Goal: Transaction & Acquisition: Purchase product/service

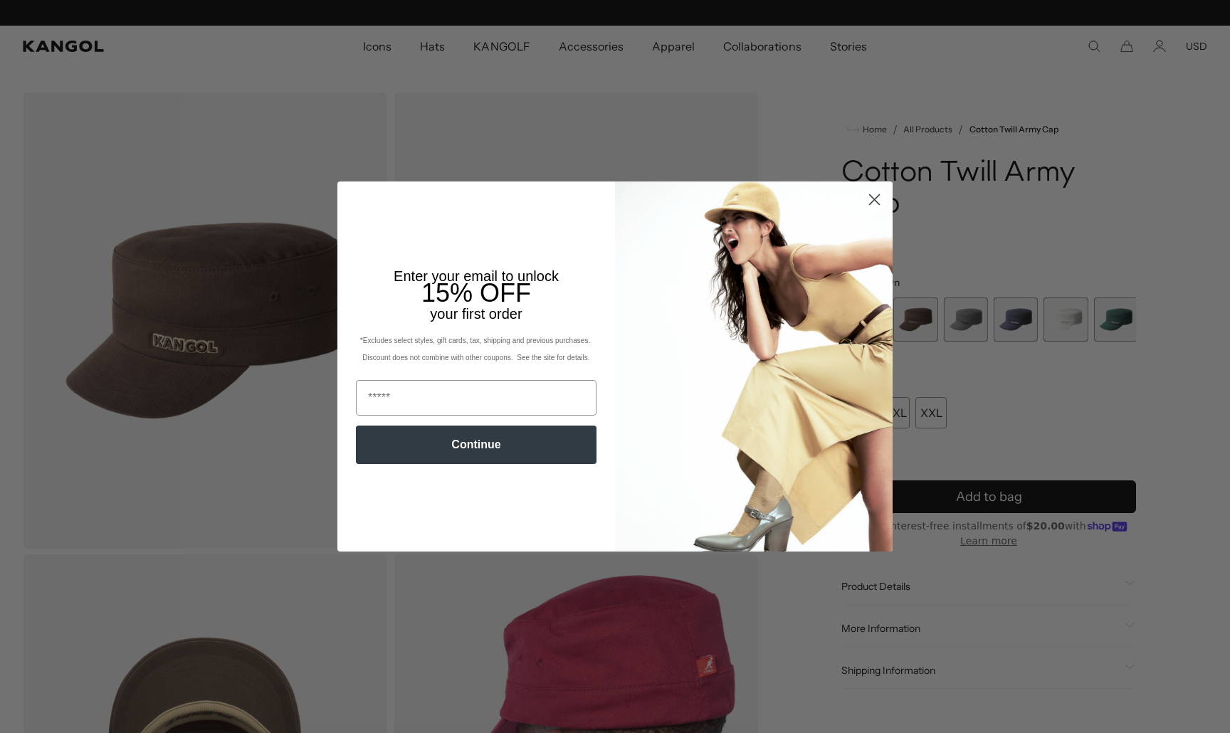
scroll to position [0, 293]
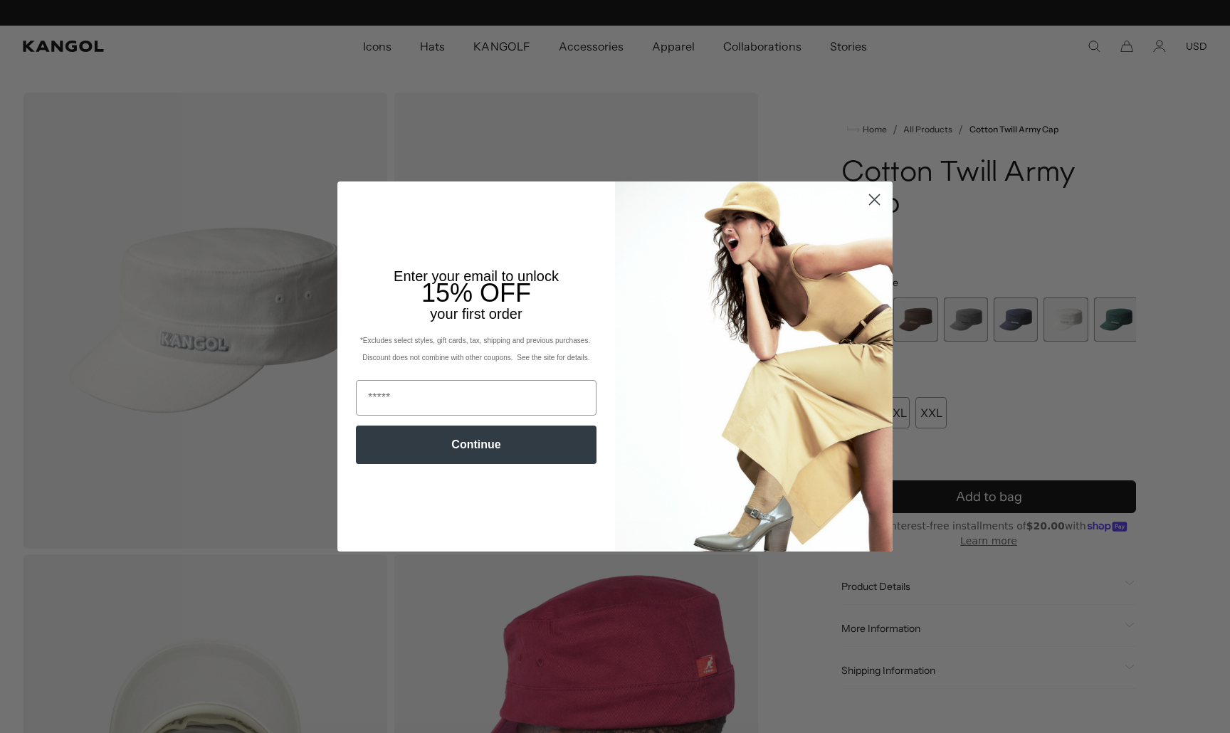
scroll to position [0, 293]
